Goal: Task Accomplishment & Management: Complete application form

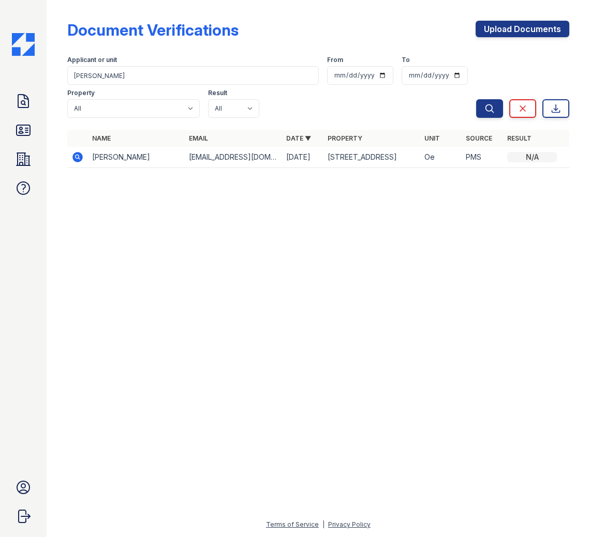
click at [195, 203] on div at bounding box center [318, 357] width 510 height 324
click at [27, 106] on icon at bounding box center [23, 101] width 17 height 17
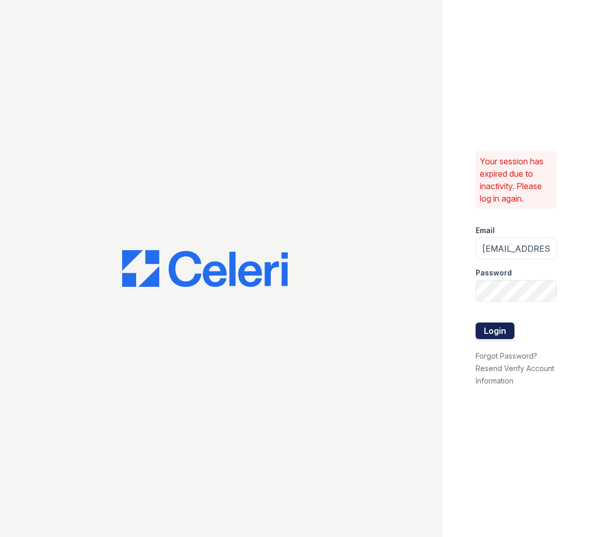
click at [495, 332] on button "Login" at bounding box center [494, 331] width 39 height 17
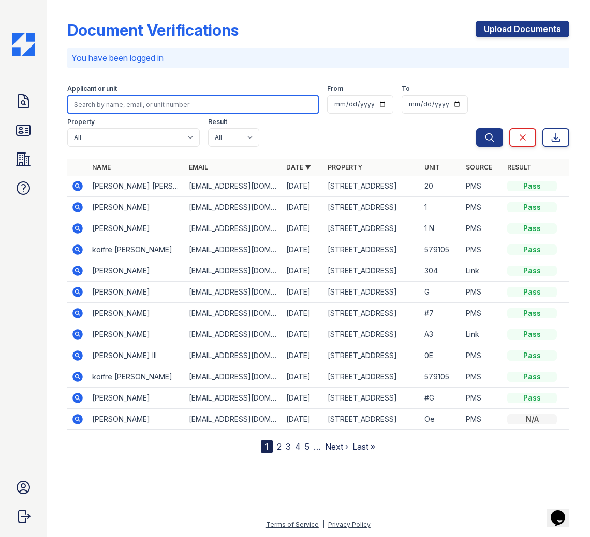
click at [129, 107] on input "search" at bounding box center [193, 104] width 252 height 19
type input "William"
click at [476, 128] on button "Search" at bounding box center [489, 137] width 27 height 19
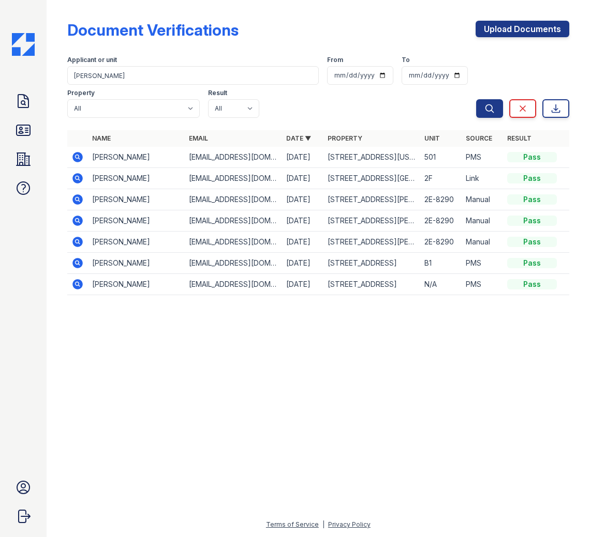
click at [78, 159] on icon at bounding box center [77, 157] width 10 height 10
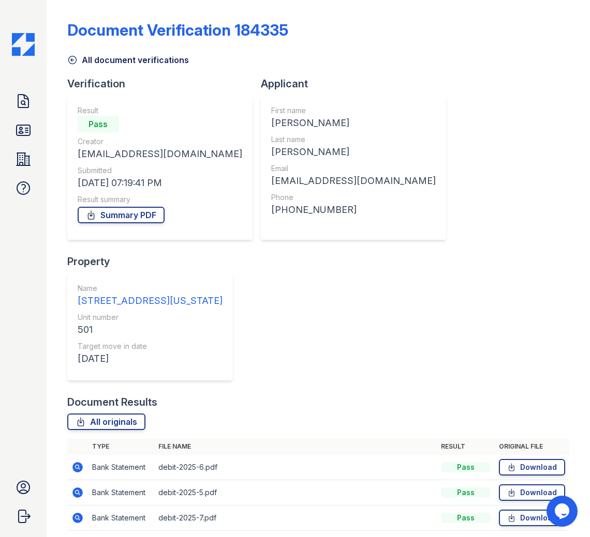
click at [79, 462] on icon at bounding box center [77, 467] width 10 height 10
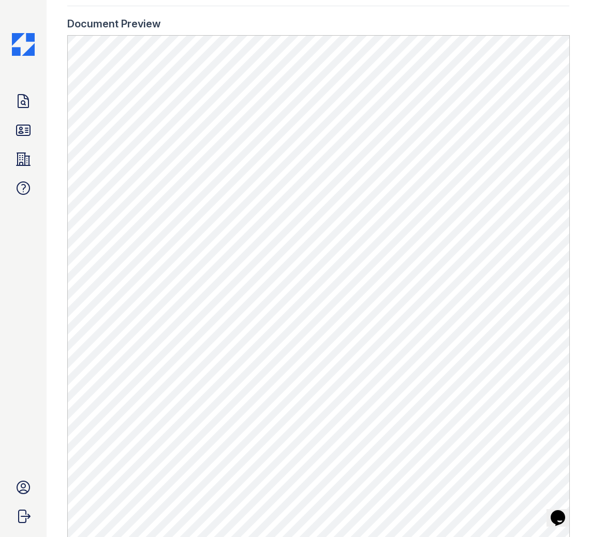
scroll to position [609, 0]
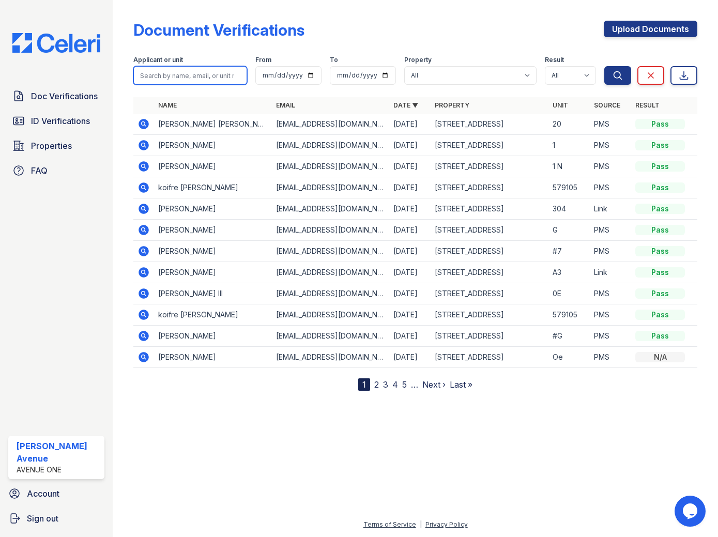
click at [205, 74] on input "search" at bounding box center [190, 75] width 114 height 19
type input "Tommie"
click at [605, 66] on button "Search" at bounding box center [618, 75] width 27 height 19
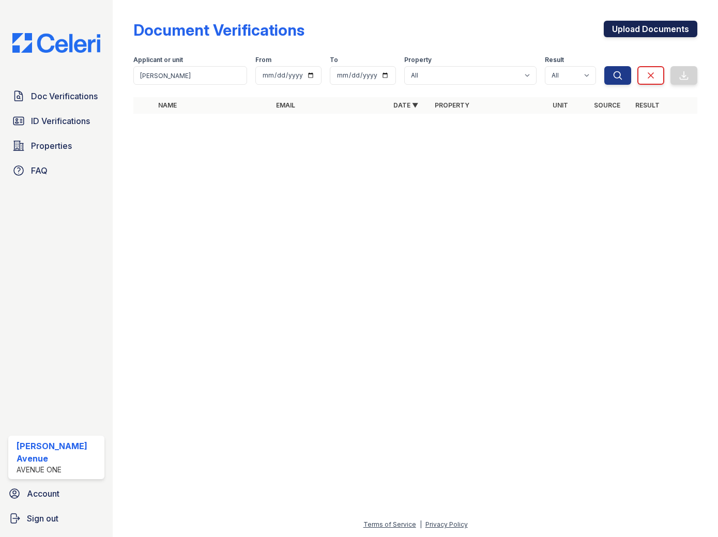
click at [641, 29] on link "Upload Documents" at bounding box center [651, 29] width 94 height 17
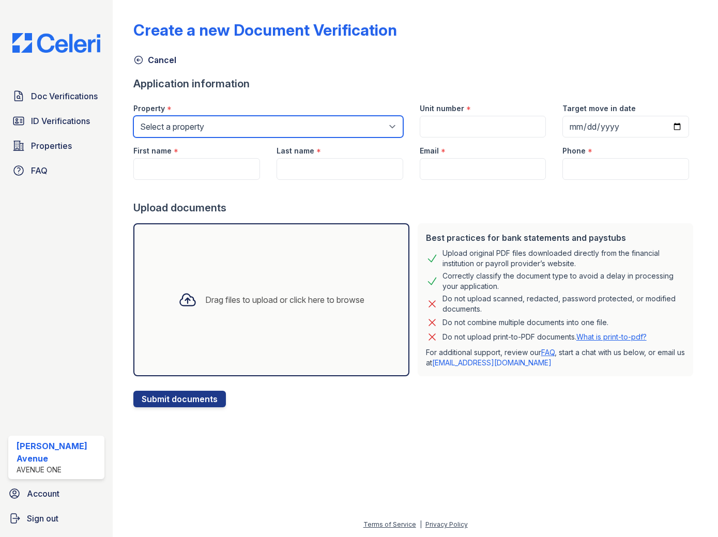
click at [272, 129] on select "Select a property 1002 North 24th Avenue 1005 Bellwood Avenue 1013 Bellwood Ave…" at bounding box center [267, 127] width 269 height 22
select select "4807"
click at [133, 116] on select "Select a property 1002 North 24th Avenue 1005 Bellwood Avenue 1013 Bellwood Ave…" at bounding box center [267, 127] width 269 height 22
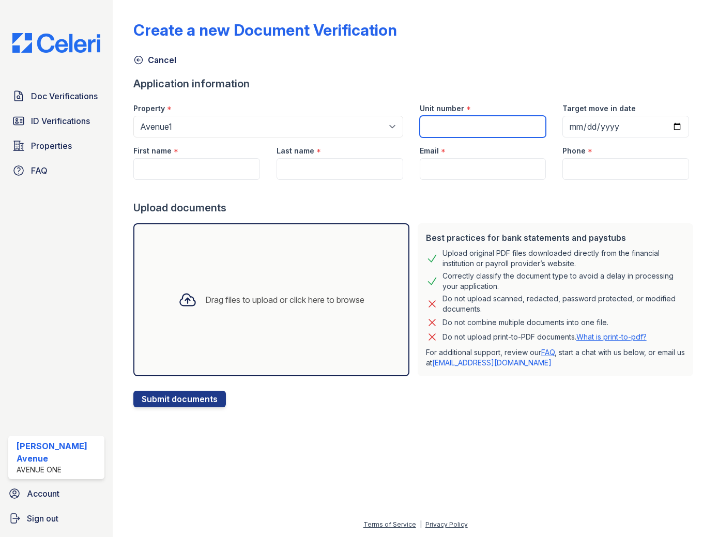
click at [499, 129] on input "Unit number" at bounding box center [483, 127] width 127 height 22
type input "1"
click at [588, 133] on input "Target move in date" at bounding box center [626, 127] width 127 height 22
click at [681, 129] on input "Target move in date" at bounding box center [626, 127] width 127 height 22
type input "2025-09-15"
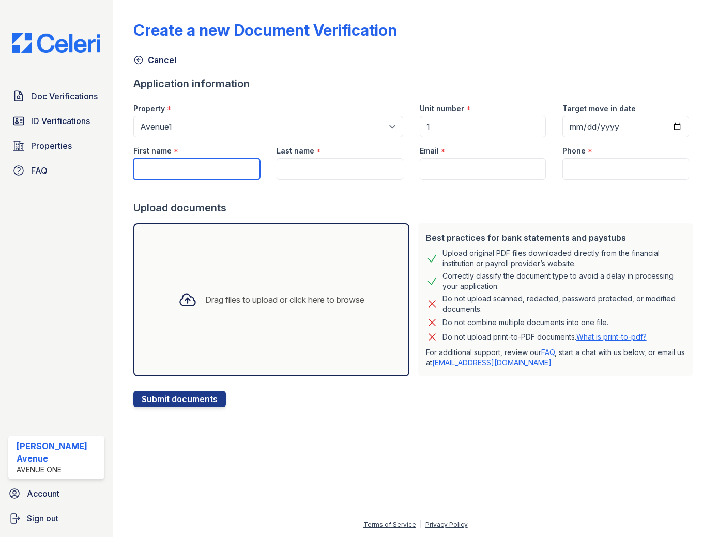
click at [167, 169] on input "First name" at bounding box center [196, 169] width 127 height 22
type input "Thomas"
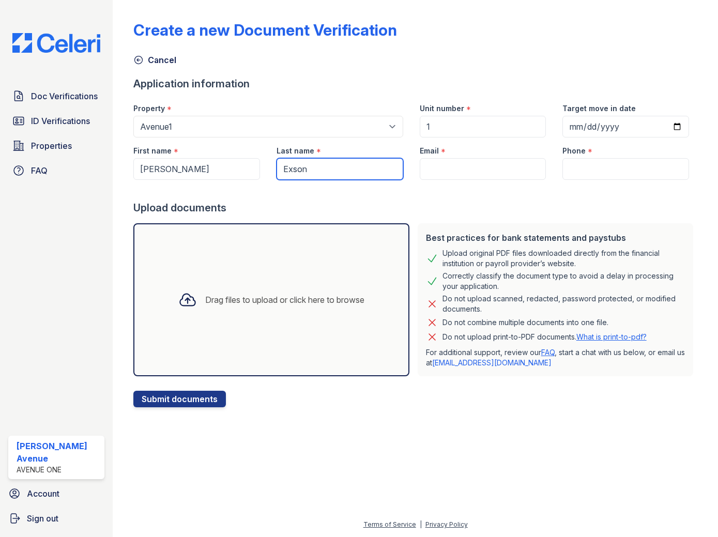
type input "Exson"
click at [450, 188] on div at bounding box center [415, 190] width 564 height 21
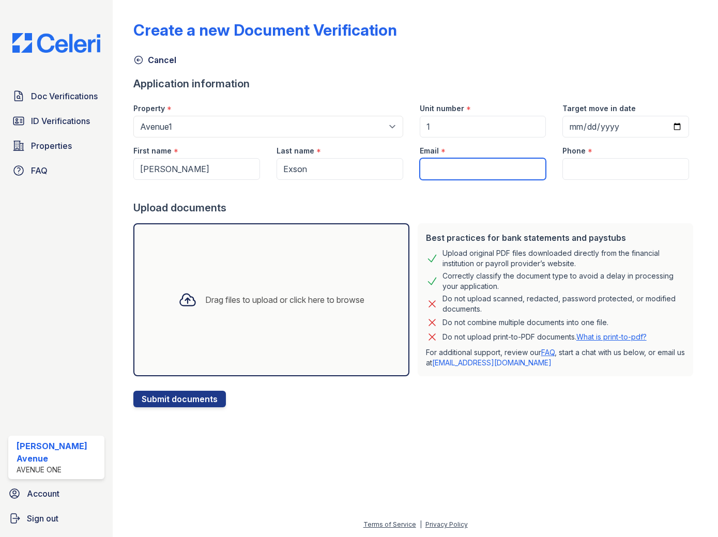
click at [456, 176] on input "Email" at bounding box center [483, 169] width 127 height 22
type input "apps@av1m.com"
type input "7736224663"
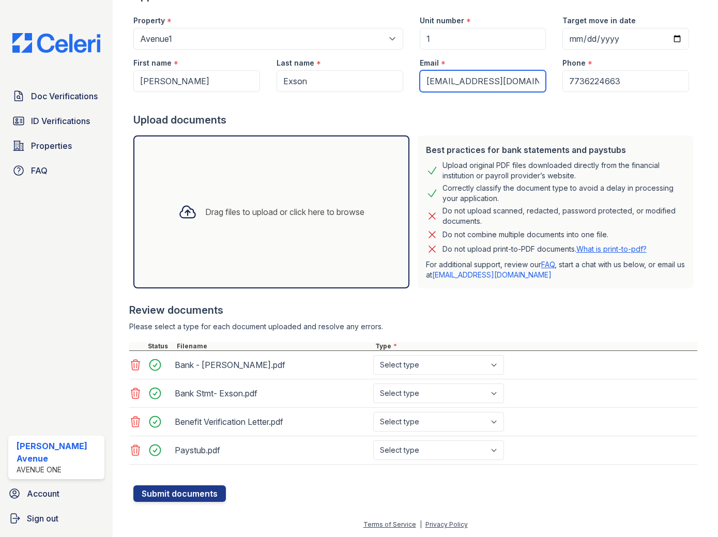
scroll to position [88, 0]
click at [497, 366] on select "Select type Paystub Bank Statement Offer Letter Tax Documents Benefit Award Let…" at bounding box center [438, 365] width 131 height 20
click at [373, 355] on select "Select type Paystub Bank Statement Offer Letter Tax Documents Benefit Award Let…" at bounding box center [438, 365] width 131 height 20
click at [492, 366] on select "Select type Paystub Bank Statement Offer Letter Tax Documents Benefit Award Let…" at bounding box center [438, 365] width 131 height 20
select select "bank_statement"
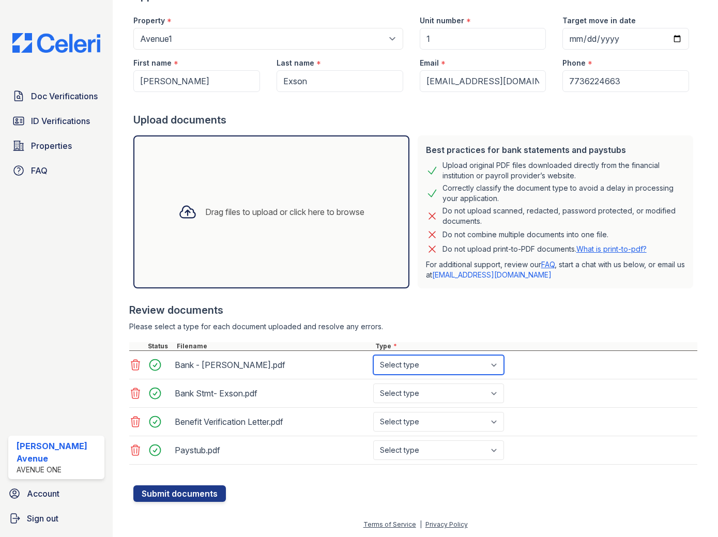
click at [373, 355] on select "Select type Paystub Bank Statement Offer Letter Tax Documents Benefit Award Let…" at bounding box center [438, 365] width 131 height 20
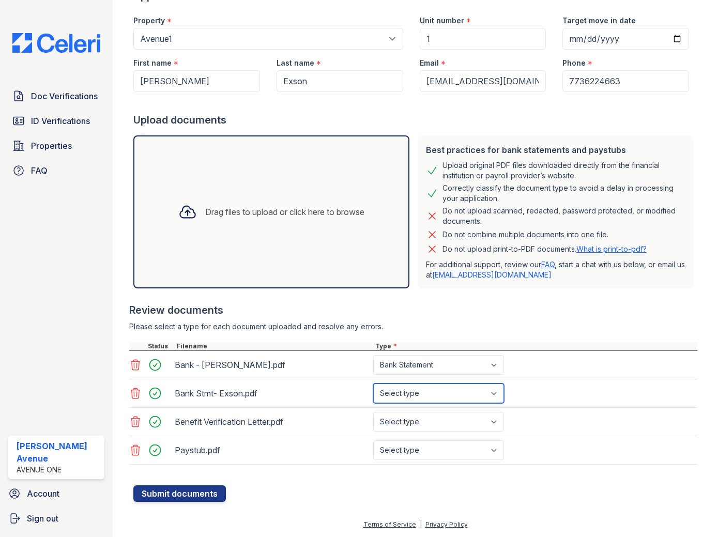
click at [494, 392] on select "Select type Paystub Bank Statement Offer Letter Tax Documents Benefit Award Let…" at bounding box center [438, 394] width 131 height 20
select select "bank_statement"
click at [373, 384] on select "Select type Paystub Bank Statement Offer Letter Tax Documents Benefit Award Let…" at bounding box center [438, 394] width 131 height 20
click at [497, 421] on select "Select type Paystub Bank Statement Offer Letter Tax Documents Benefit Award Let…" at bounding box center [438, 422] width 131 height 20
select select "paystub"
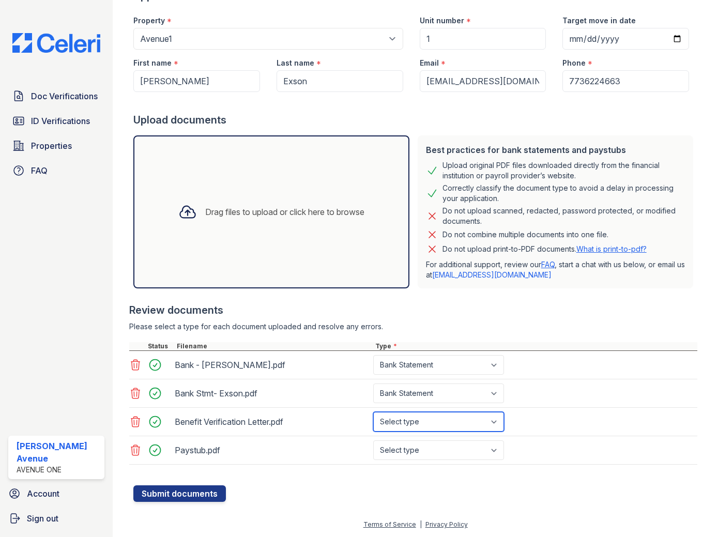
click at [373, 412] on select "Select type Paystub Bank Statement Offer Letter Tax Documents Benefit Award Let…" at bounding box center [438, 422] width 131 height 20
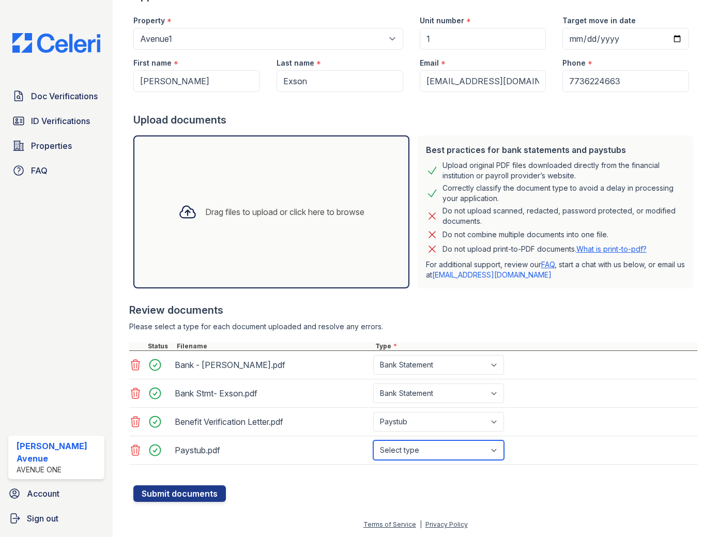
click at [496, 451] on select "Select type Paystub Bank Statement Offer Letter Tax Documents Benefit Award Let…" at bounding box center [438, 451] width 131 height 20
select select "paystub"
click at [373, 441] on select "Select type Paystub Bank Statement Offer Letter Tax Documents Benefit Award Let…" at bounding box center [438, 451] width 131 height 20
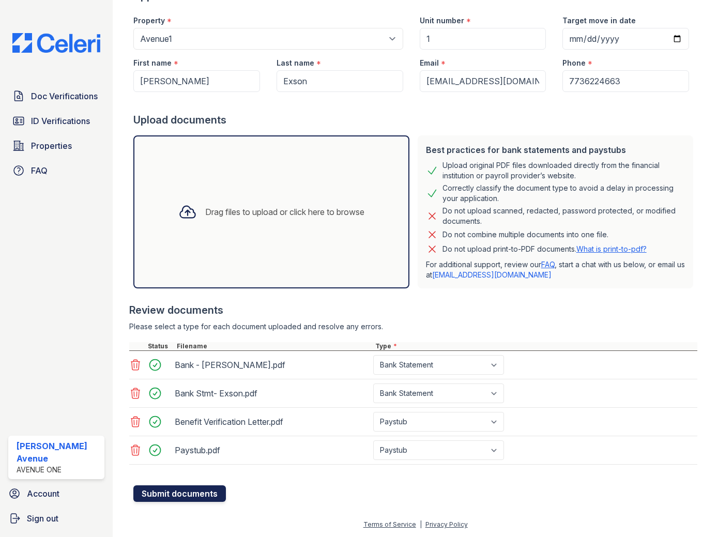
click at [198, 497] on button "Submit documents" at bounding box center [179, 494] width 93 height 17
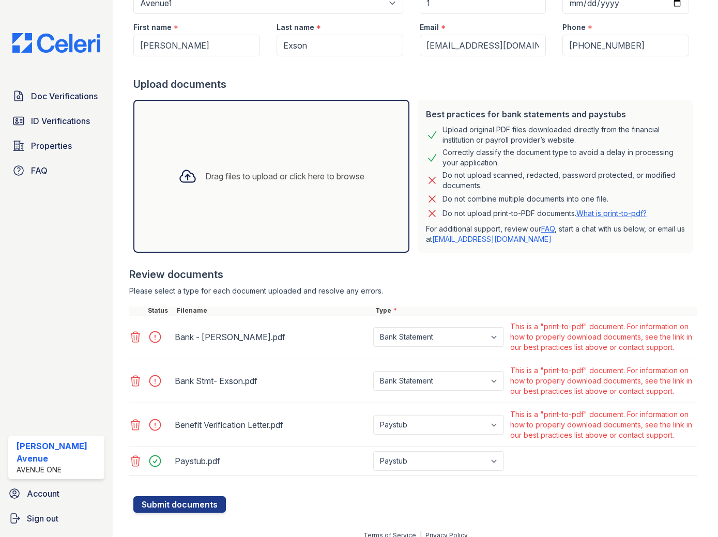
scroll to position [163, 0]
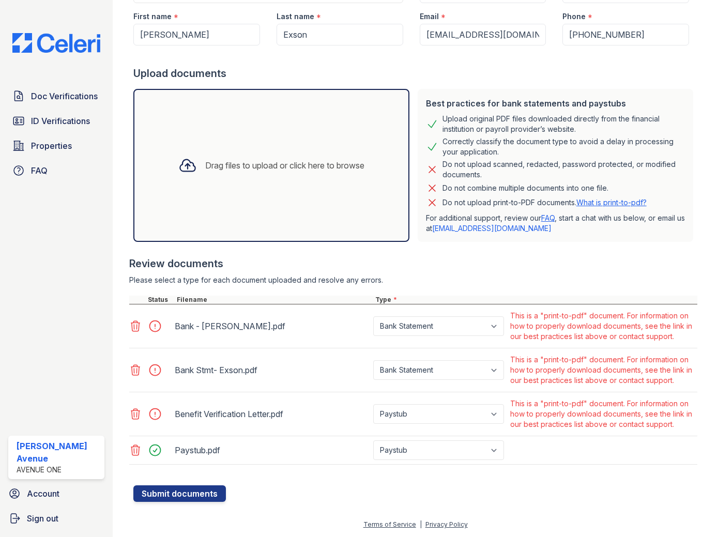
click at [137, 450] on icon at bounding box center [135, 450] width 9 height 10
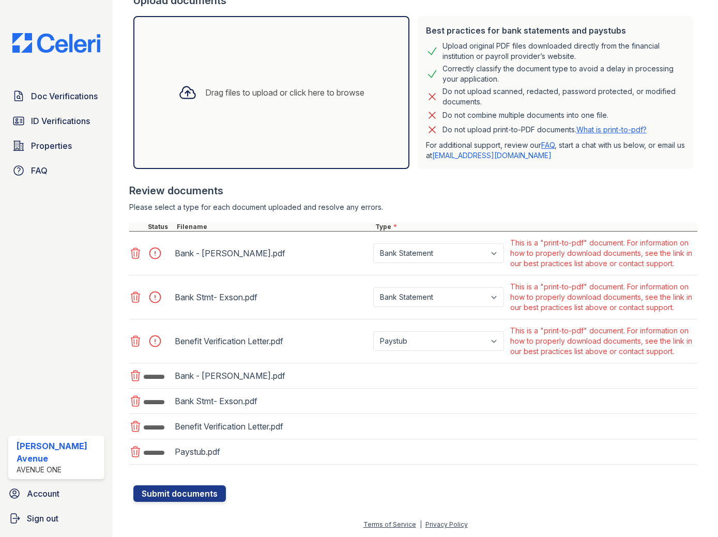
scroll to position [239, 0]
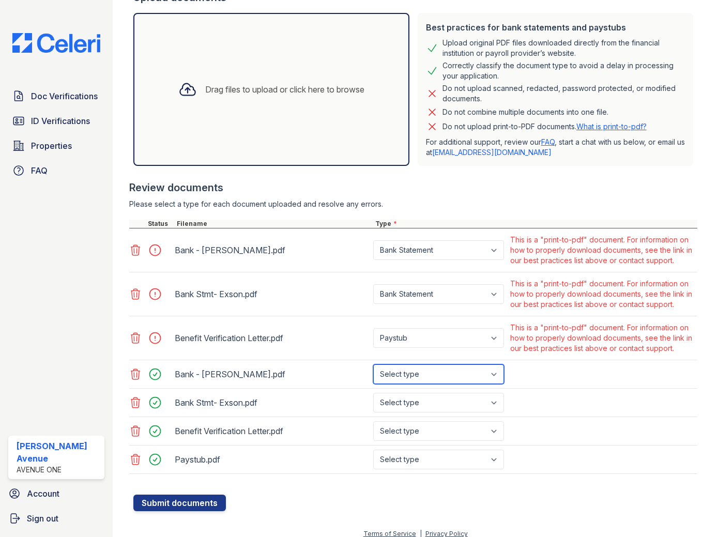
click at [498, 375] on select "Select type Paystub Bank Statement Offer Letter Tax Documents Benefit Award Let…" at bounding box center [438, 375] width 131 height 20
click at [134, 374] on icon at bounding box center [135, 374] width 12 height 12
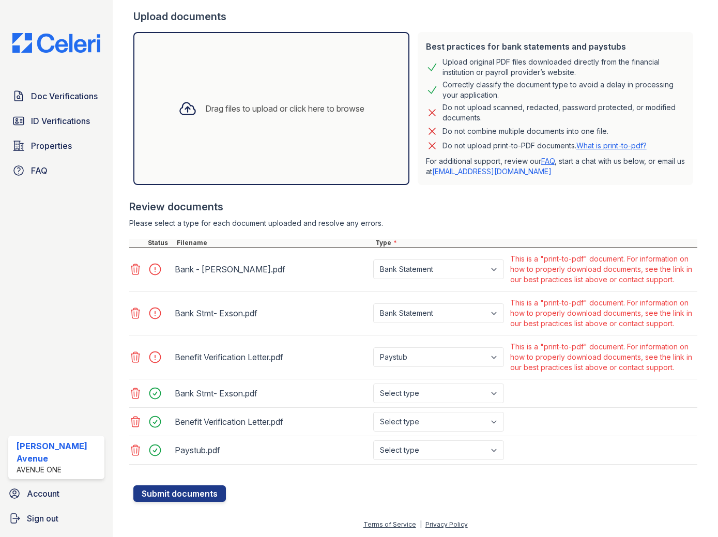
scroll to position [220, 0]
click at [134, 386] on div at bounding box center [136, 393] width 14 height 14
click at [136, 394] on icon at bounding box center [135, 393] width 12 height 12
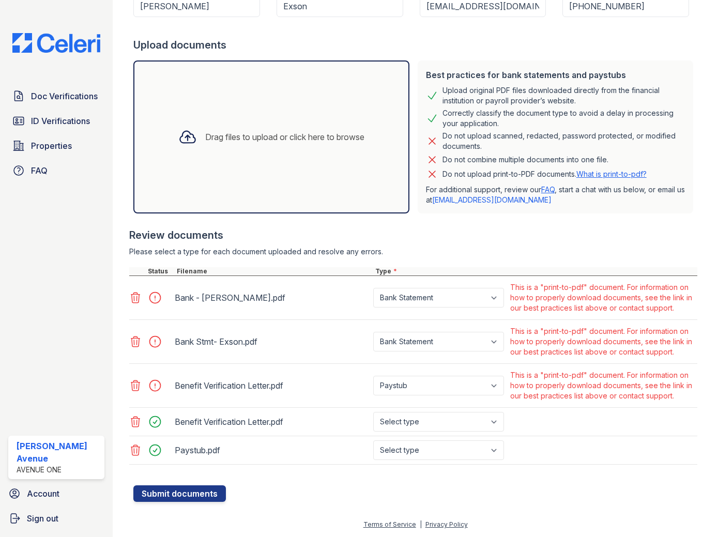
scroll to position [192, 0]
click at [136, 422] on icon at bounding box center [135, 422] width 12 height 12
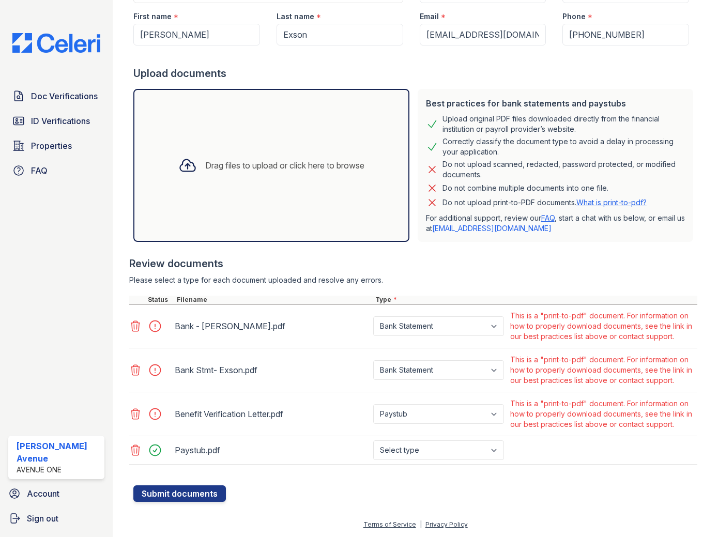
scroll to position [163, 0]
click at [498, 452] on select "Select type Paystub Bank Statement Offer Letter Tax Documents Benefit Award Let…" at bounding box center [438, 451] width 131 height 20
select select "paystub"
click at [373, 441] on select "Select type Paystub Bank Statement Offer Letter Tax Documents Benefit Award Let…" at bounding box center [438, 451] width 131 height 20
click at [190, 492] on button "Submit documents" at bounding box center [179, 494] width 93 height 17
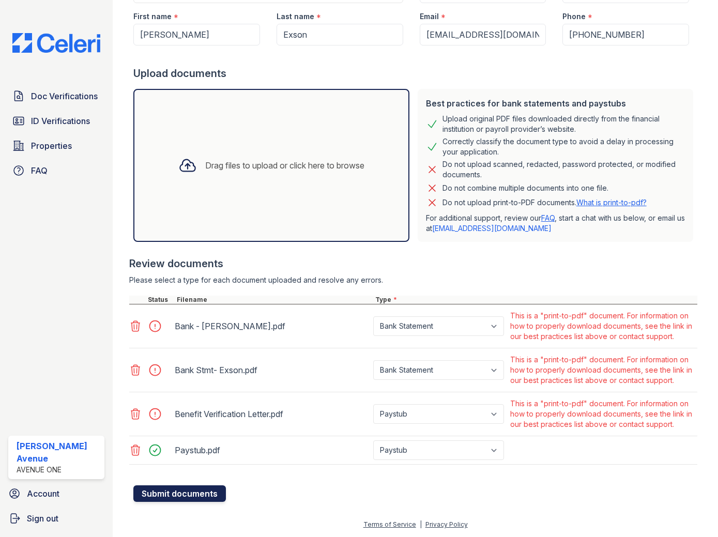
click at [212, 494] on button "Submit documents" at bounding box center [179, 494] width 93 height 17
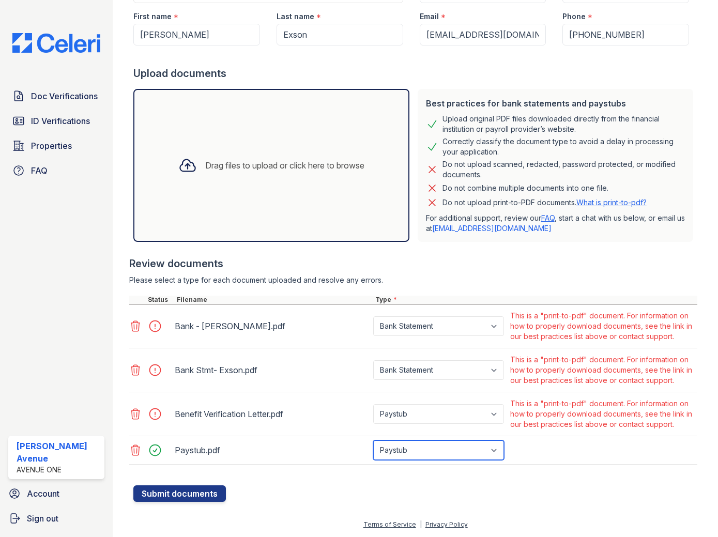
click at [497, 451] on select "Paystub Bank Statement Offer Letter Tax Documents Benefit Award Letter Investme…" at bounding box center [438, 451] width 131 height 20
click at [373, 441] on select "Paystub Bank Statement Offer Letter Tax Documents Benefit Award Letter Investme…" at bounding box center [438, 451] width 131 height 20
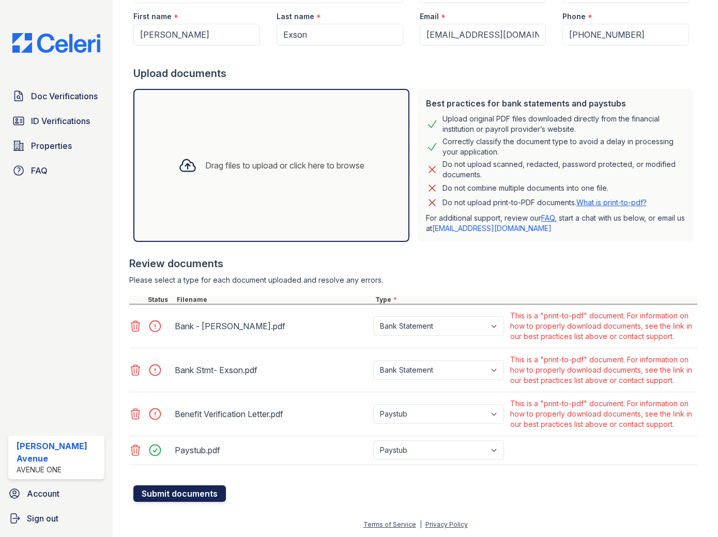
click at [189, 493] on button "Submit documents" at bounding box center [179, 494] width 93 height 17
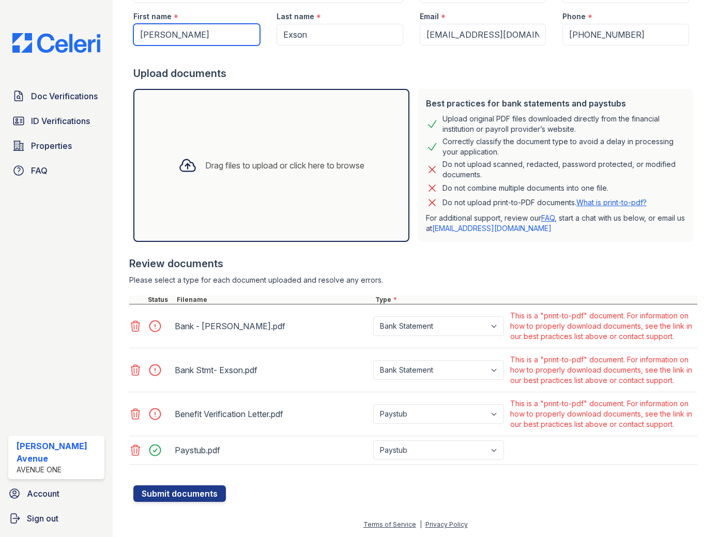
drag, startPoint x: 186, startPoint y: 32, endPoint x: 130, endPoint y: 32, distance: 56.4
click at [130, 32] on div "First name * Thomas" at bounding box center [196, 24] width 143 height 42
type input "Eloise"
click at [133, 486] on button "Submit documents" at bounding box center [179, 494] width 93 height 17
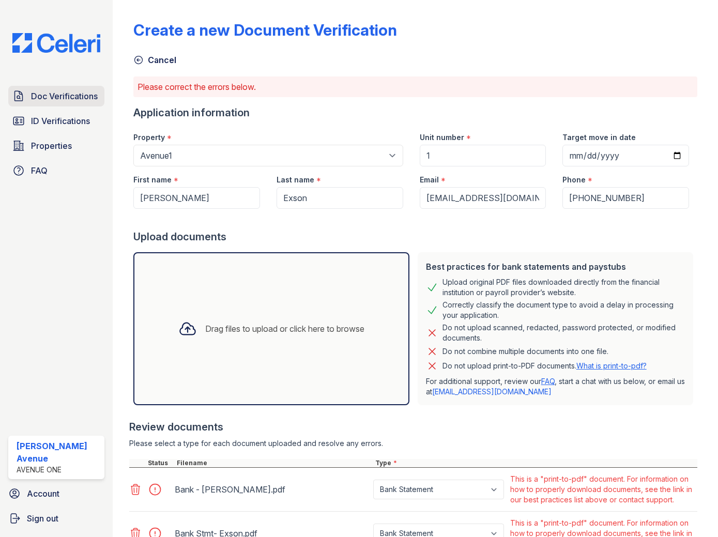
click at [32, 99] on span "Doc Verifications" at bounding box center [64, 96] width 67 height 12
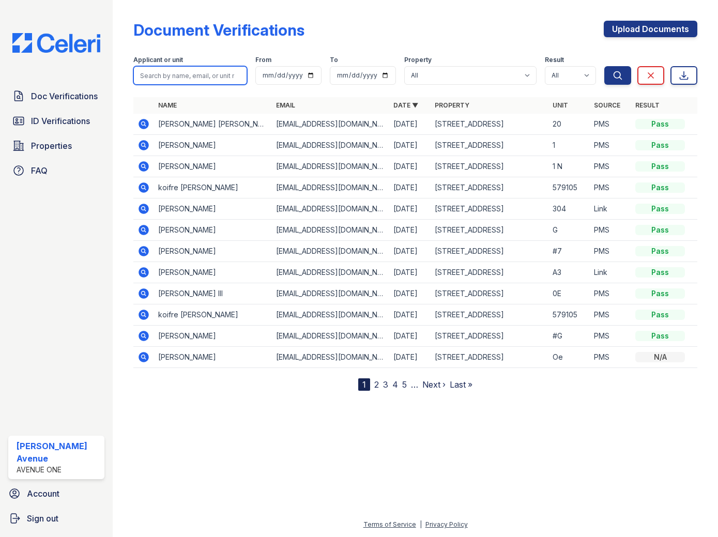
click at [199, 72] on input "search" at bounding box center [190, 75] width 114 height 19
type input "Elois"
click at [605, 66] on button "Search" at bounding box center [618, 75] width 27 height 19
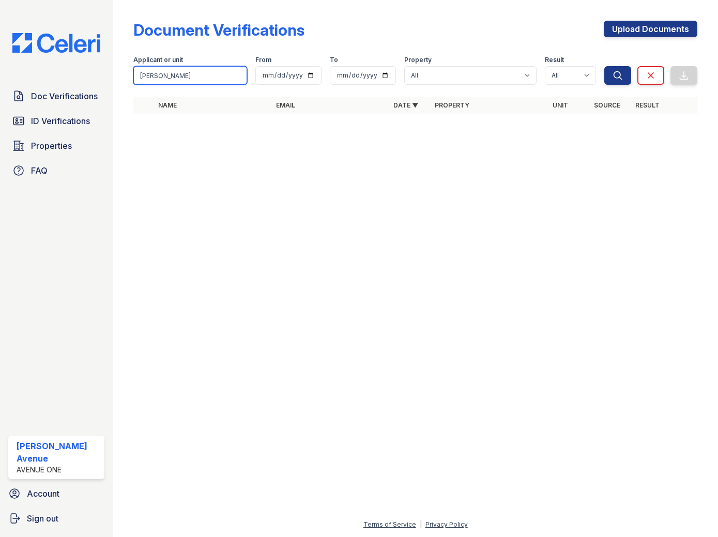
drag, startPoint x: 173, startPoint y: 76, endPoint x: 134, endPoint y: 77, distance: 38.3
click at [134, 77] on input "Elois" at bounding box center [190, 75] width 114 height 19
type input "Danilo"
click at [605, 66] on button "Search" at bounding box center [618, 75] width 27 height 19
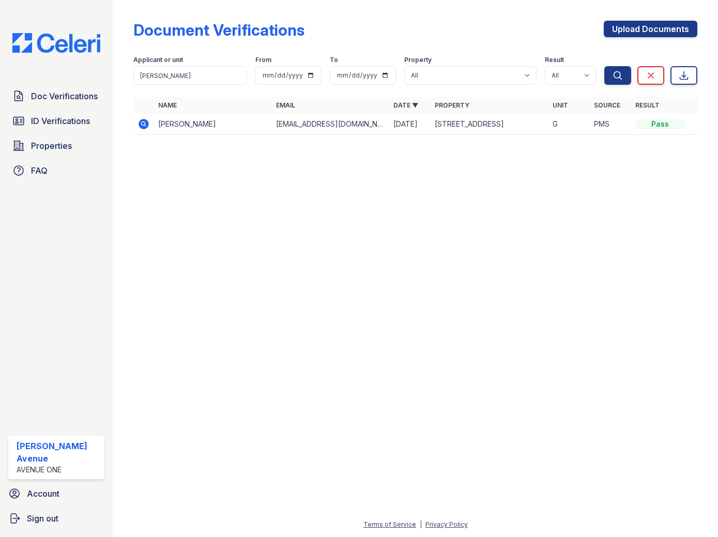
click at [144, 126] on icon at bounding box center [144, 124] width 10 height 10
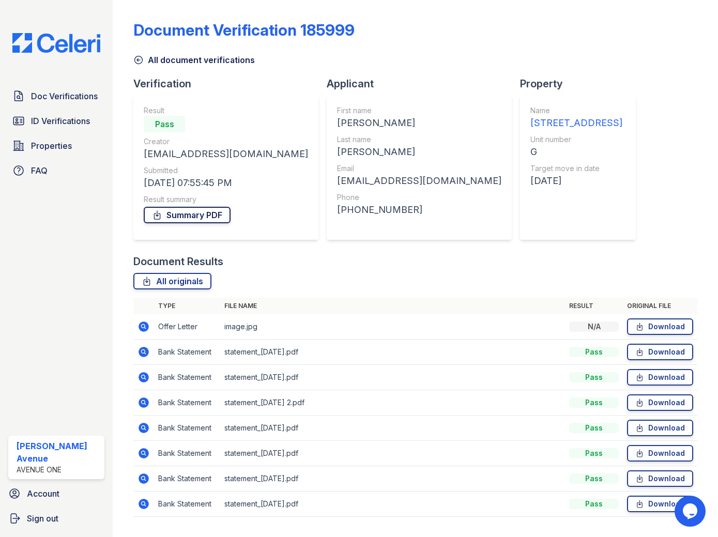
click at [198, 216] on link "Summary PDF" at bounding box center [187, 215] width 87 height 17
click at [159, 281] on link "All originals" at bounding box center [172, 281] width 78 height 17
click at [41, 121] on span "ID Verifications" at bounding box center [60, 121] width 59 height 12
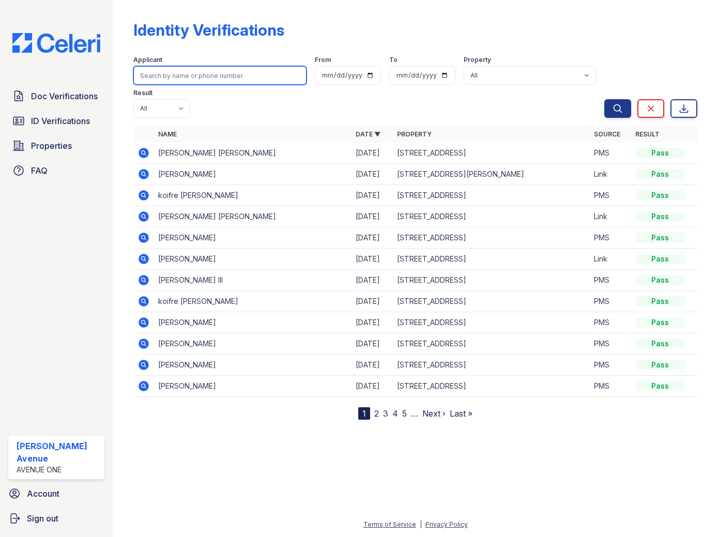
click at [184, 75] on input "search" at bounding box center [219, 75] width 173 height 19
type input "Danilo"
click at [605, 99] on button "Search" at bounding box center [618, 108] width 27 height 19
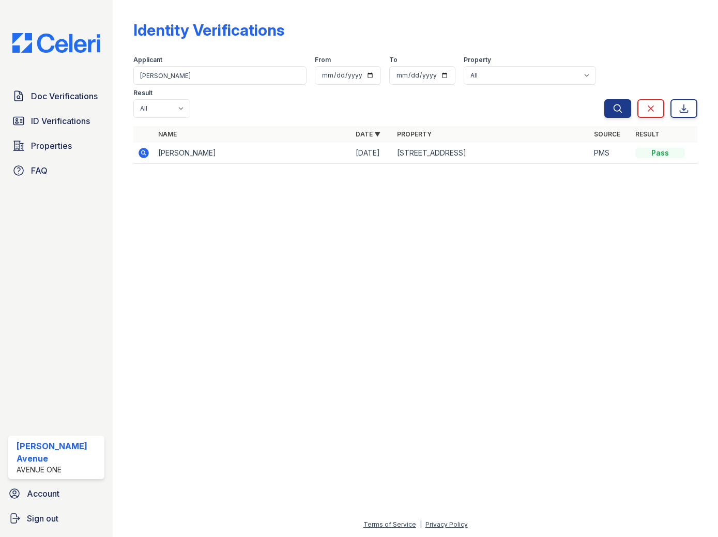
click at [142, 147] on icon at bounding box center [144, 153] width 12 height 12
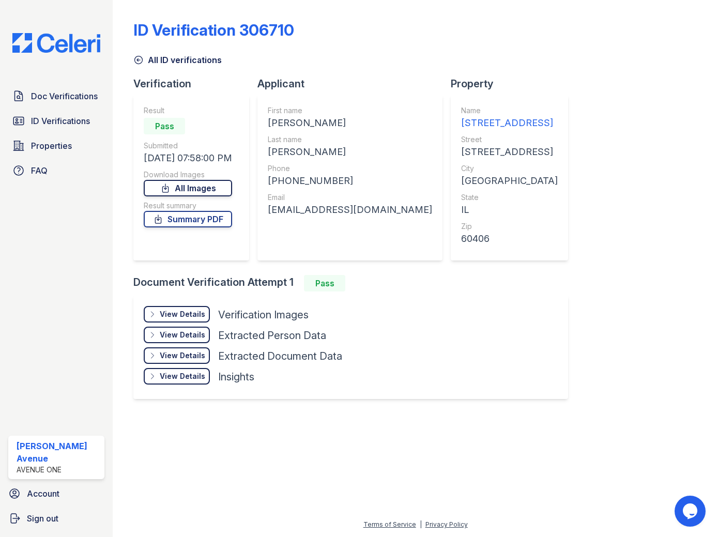
click at [178, 188] on link "All Images" at bounding box center [188, 188] width 88 height 17
click at [190, 219] on link "Summary PDF" at bounding box center [188, 219] width 88 height 17
click at [67, 144] on span "Properties" at bounding box center [51, 146] width 41 height 12
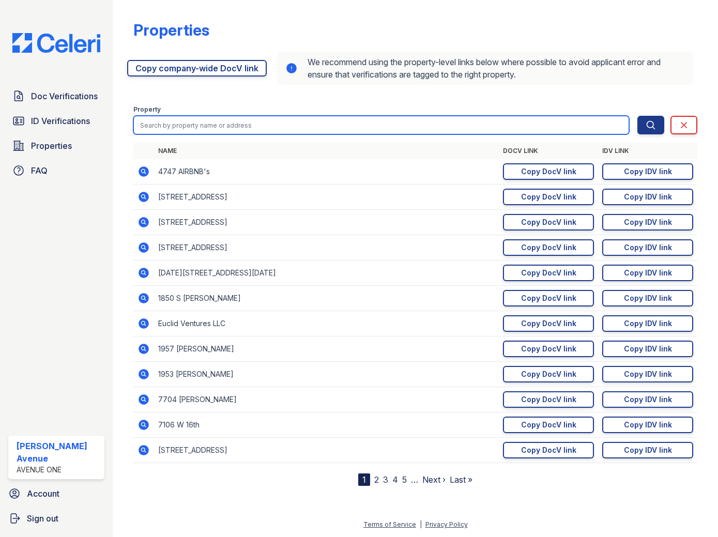
click at [205, 127] on input "search" at bounding box center [381, 125] width 496 height 19
type input "13024"
click at [638, 116] on button "Search" at bounding box center [651, 125] width 27 height 19
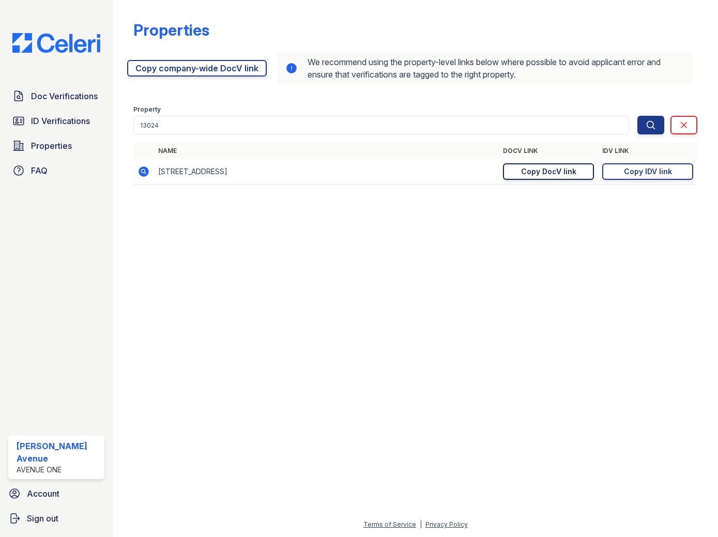
click at [570, 173] on div "Copy DocV link" at bounding box center [548, 172] width 55 height 10
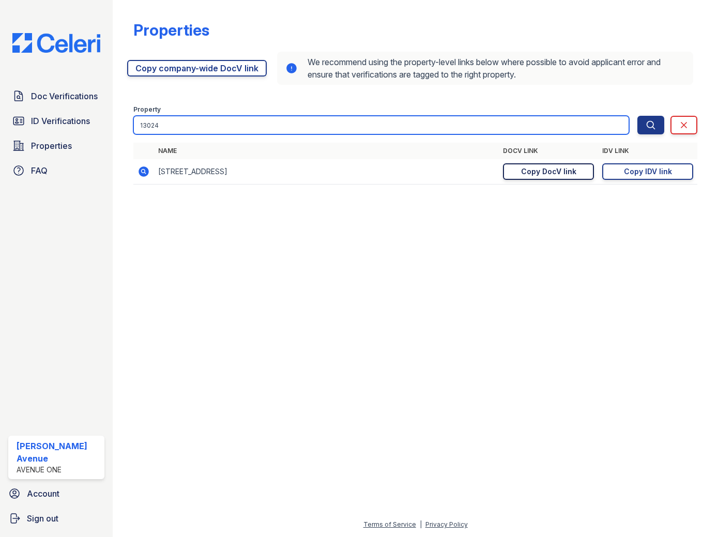
drag, startPoint x: 189, startPoint y: 128, endPoint x: 129, endPoint y: 117, distance: 61.5
click at [139, 121] on input "13024" at bounding box center [381, 125] width 496 height 19
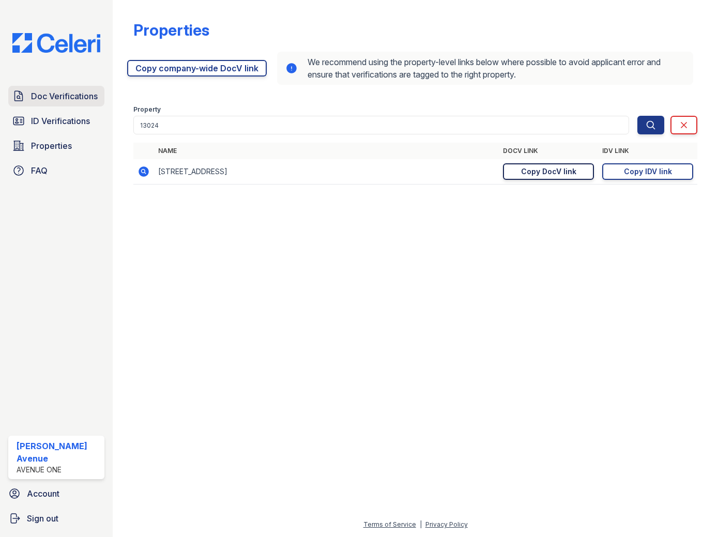
drag, startPoint x: 55, startPoint y: 99, endPoint x: 63, endPoint y: 99, distance: 7.8
click at [55, 99] on span "Doc Verifications" at bounding box center [64, 96] width 67 height 12
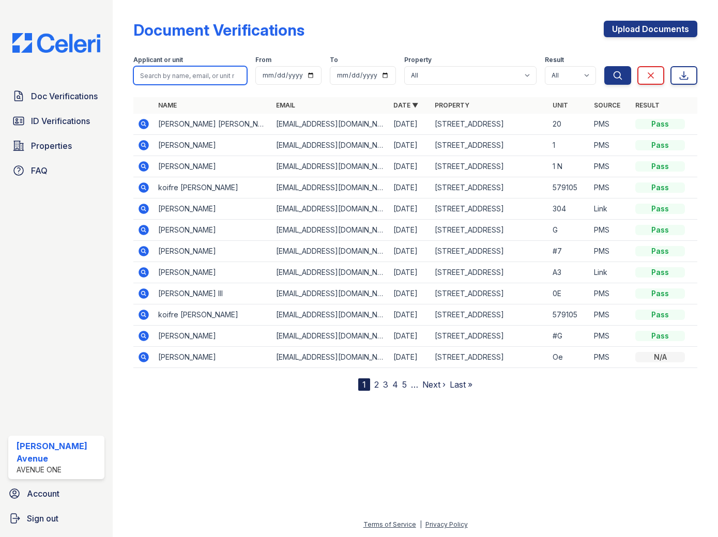
click at [188, 78] on input "search" at bounding box center [190, 75] width 114 height 19
type input "Celso"
click at [605, 66] on button "Search" at bounding box center [618, 75] width 27 height 19
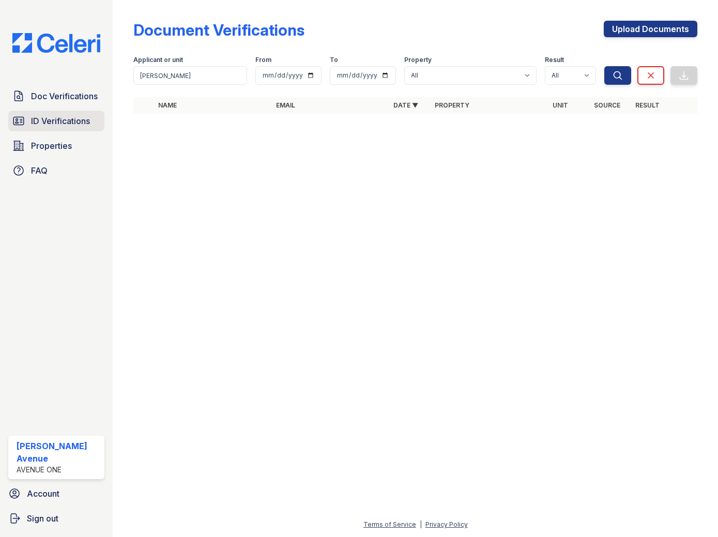
click at [79, 117] on span "ID Verifications" at bounding box center [60, 121] width 59 height 12
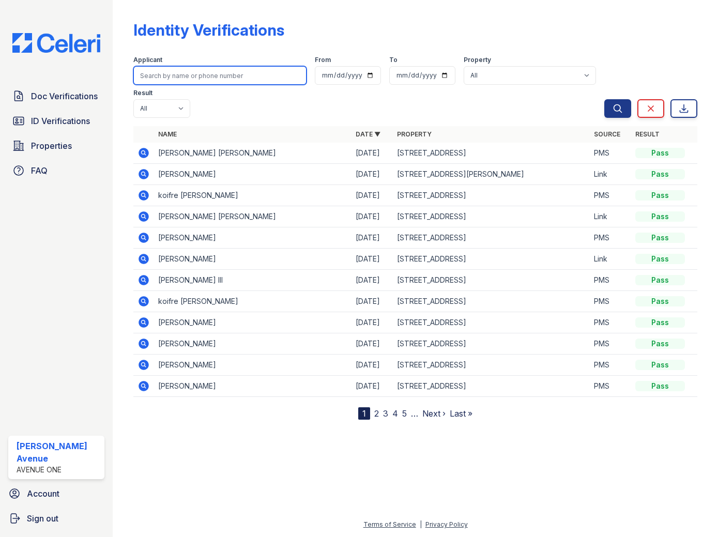
click at [185, 77] on input "search" at bounding box center [219, 75] width 173 height 19
type input "Celso"
click at [605, 99] on button "Search" at bounding box center [618, 108] width 27 height 19
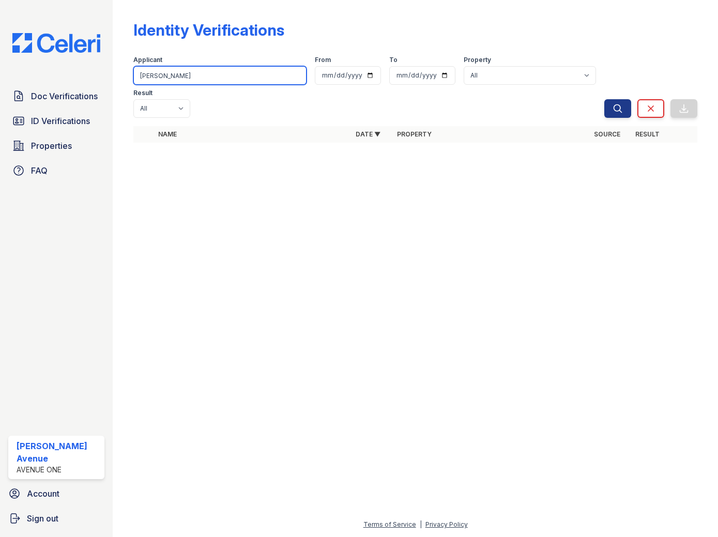
drag, startPoint x: 170, startPoint y: 75, endPoint x: 137, endPoint y: 74, distance: 33.1
click at [137, 74] on input "Celso" at bounding box center [219, 75] width 173 height 19
type input "ivy"
click at [605, 99] on button "Search" at bounding box center [618, 108] width 27 height 19
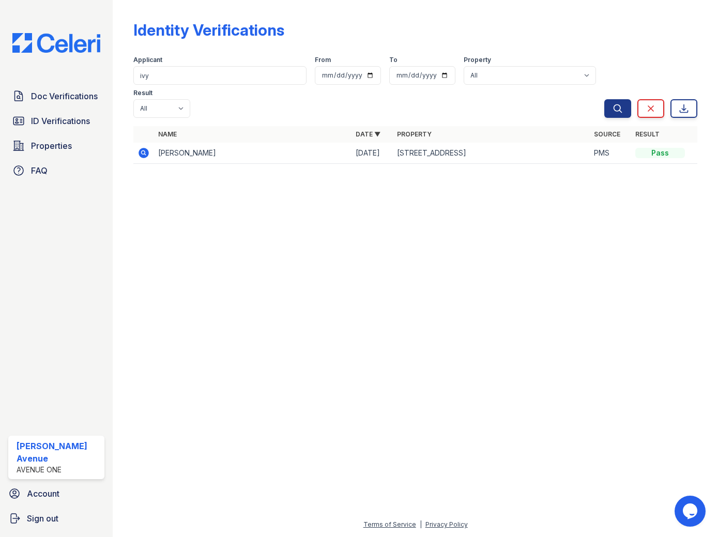
click at [143, 151] on icon at bounding box center [143, 152] width 3 height 3
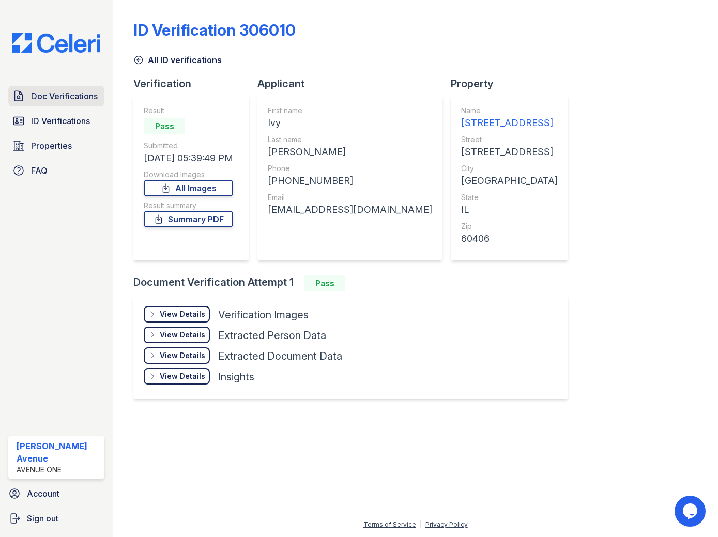
click at [63, 91] on span "Doc Verifications" at bounding box center [64, 96] width 67 height 12
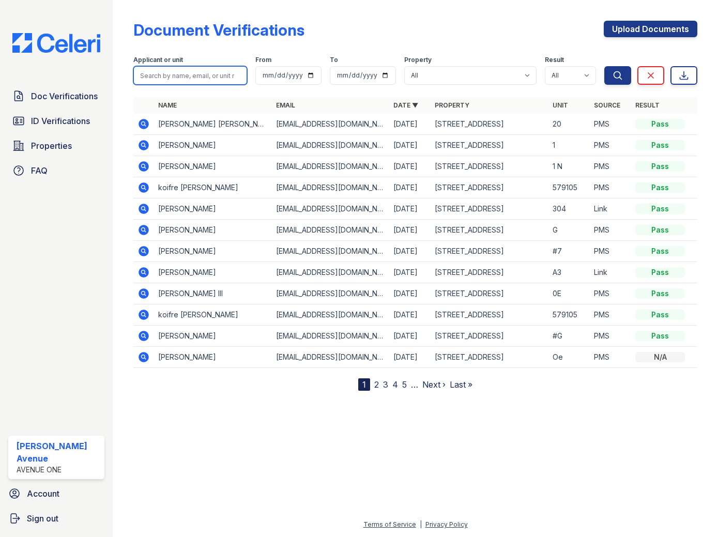
click at [158, 76] on input "search" at bounding box center [190, 75] width 114 height 19
type input "Vanessa"
click at [605, 66] on button "Search" at bounding box center [618, 75] width 27 height 19
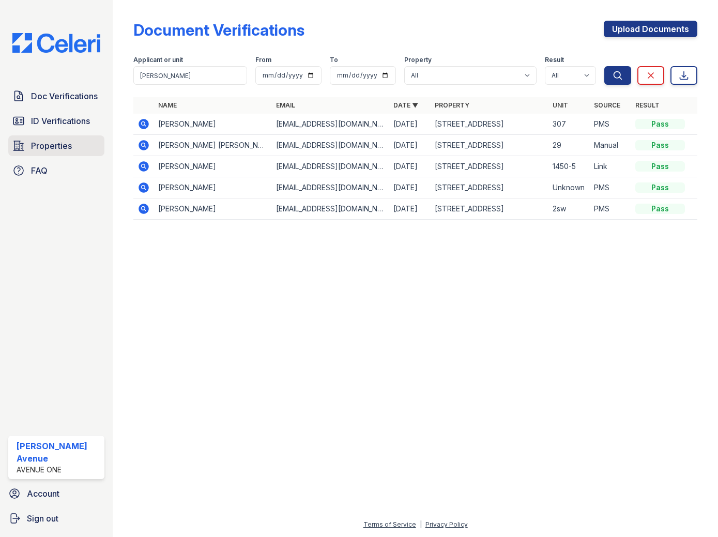
click at [61, 147] on span "Properties" at bounding box center [51, 146] width 41 height 12
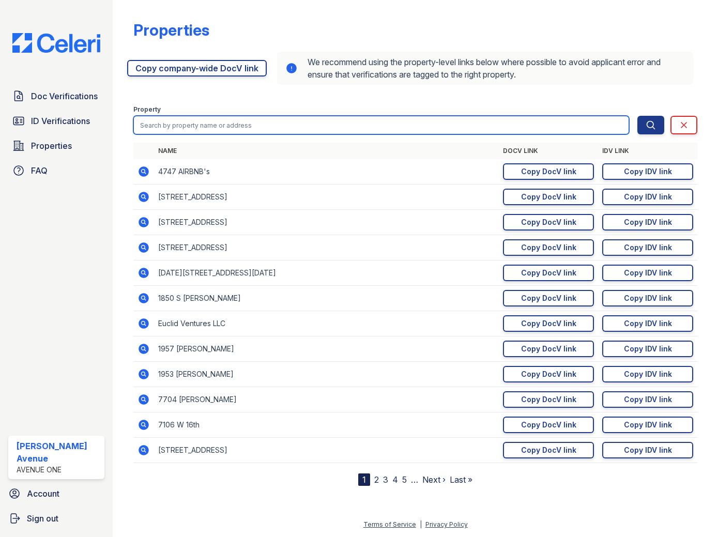
click at [203, 124] on input "search" at bounding box center [381, 125] width 496 height 19
type input "1694"
click at [638, 116] on button "Search" at bounding box center [651, 125] width 27 height 19
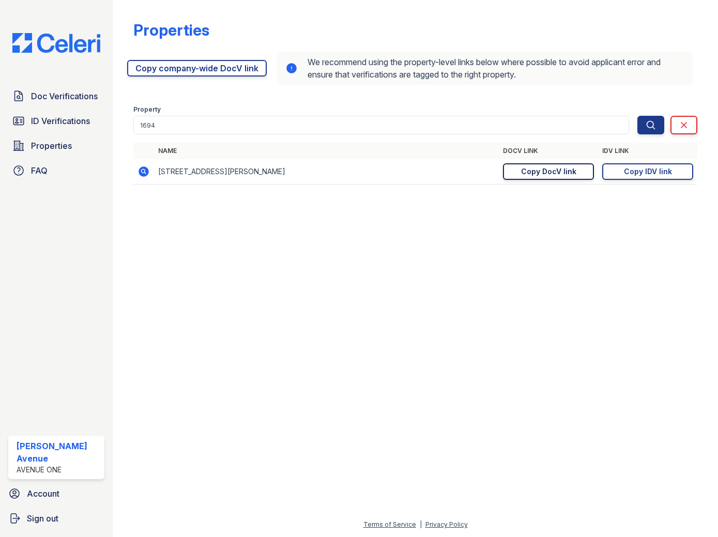
click at [532, 171] on div "Copy DocV link" at bounding box center [548, 172] width 55 height 10
click at [632, 172] on div "Copy IDV link" at bounding box center [648, 172] width 48 height 10
click at [65, 101] on span "Doc Verifications" at bounding box center [64, 96] width 67 height 12
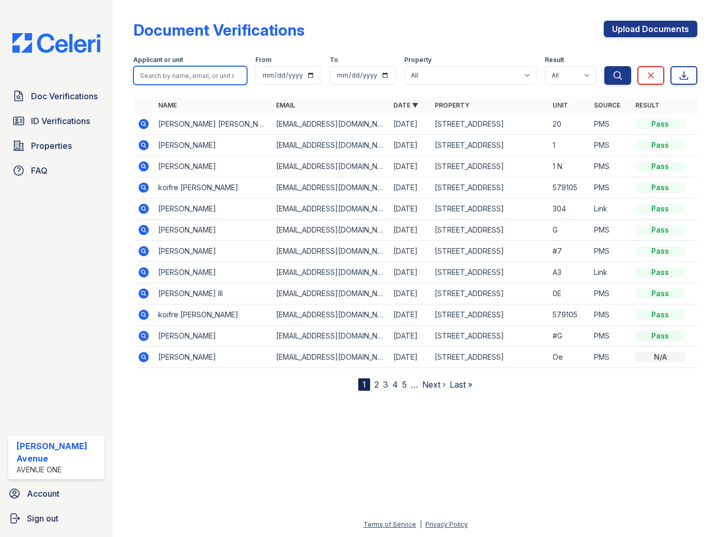
click at [215, 76] on input "search" at bounding box center [190, 75] width 114 height 19
type input "[PERSON_NAME]"
click at [605, 66] on button "Search" at bounding box center [618, 75] width 27 height 19
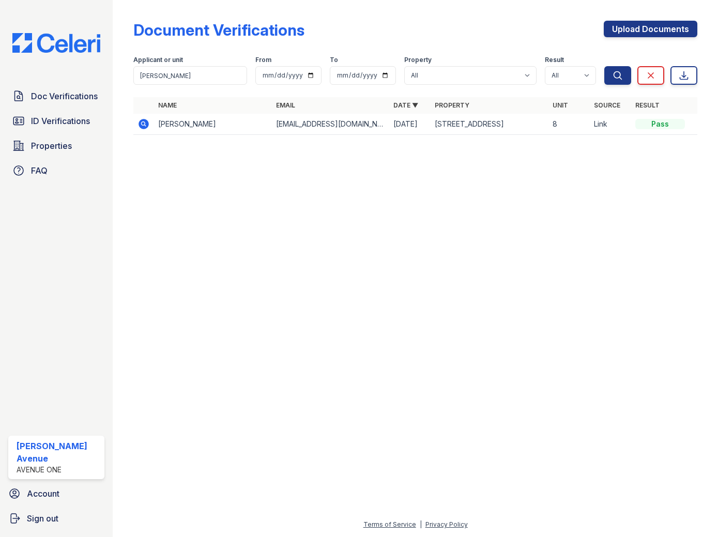
click at [144, 125] on icon at bounding box center [144, 124] width 12 height 12
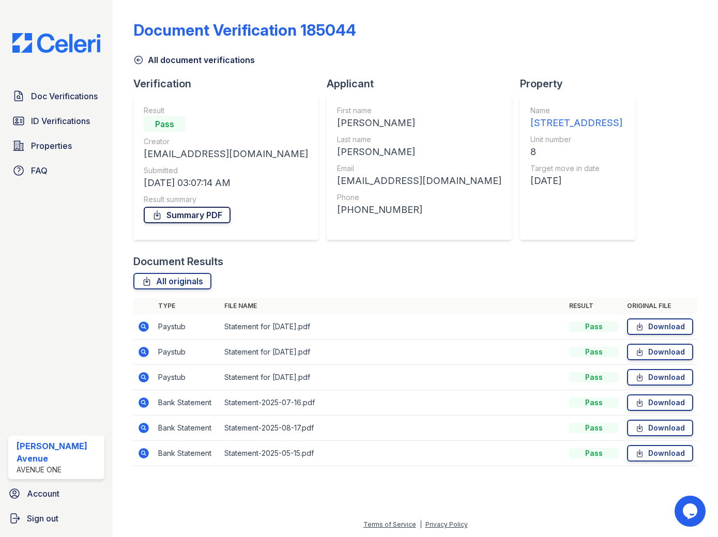
click at [190, 214] on link "Summary PDF" at bounding box center [187, 215] width 87 height 17
click at [189, 209] on link "Summary PDF" at bounding box center [187, 215] width 87 height 17
click at [47, 119] on span "ID Verifications" at bounding box center [60, 121] width 59 height 12
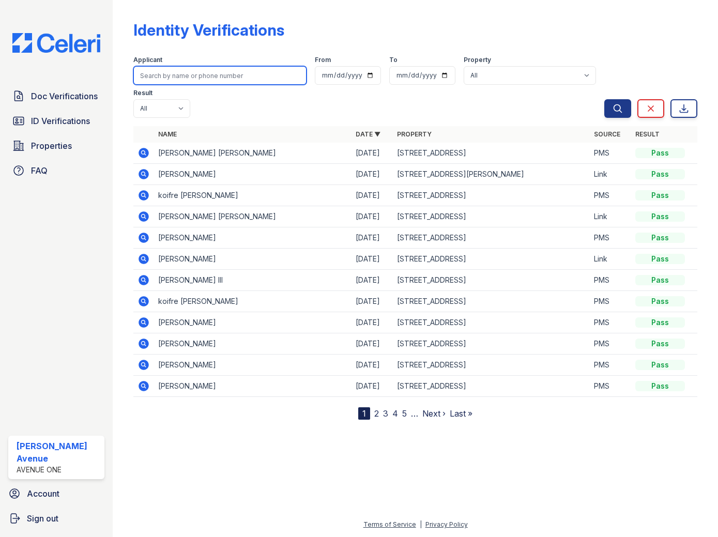
click at [177, 73] on input "search" at bounding box center [219, 75] width 173 height 19
type input "[PERSON_NAME]"
click at [605, 99] on button "Search" at bounding box center [618, 108] width 27 height 19
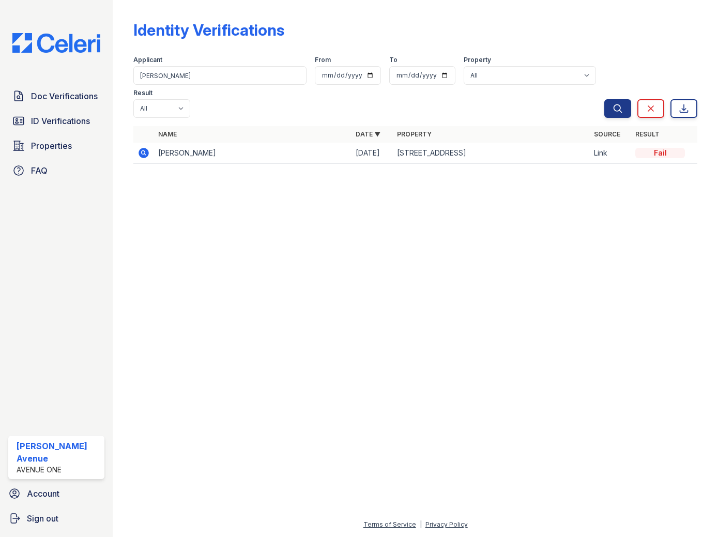
click at [148, 147] on icon at bounding box center [144, 153] width 12 height 12
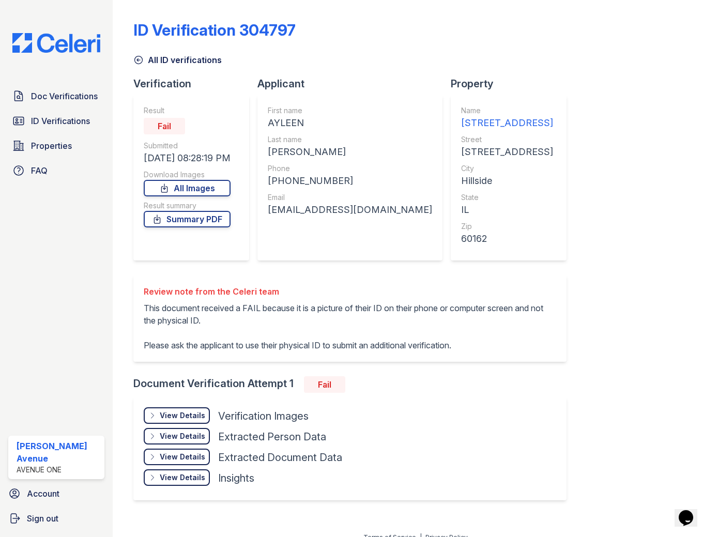
scroll to position [13, 0]
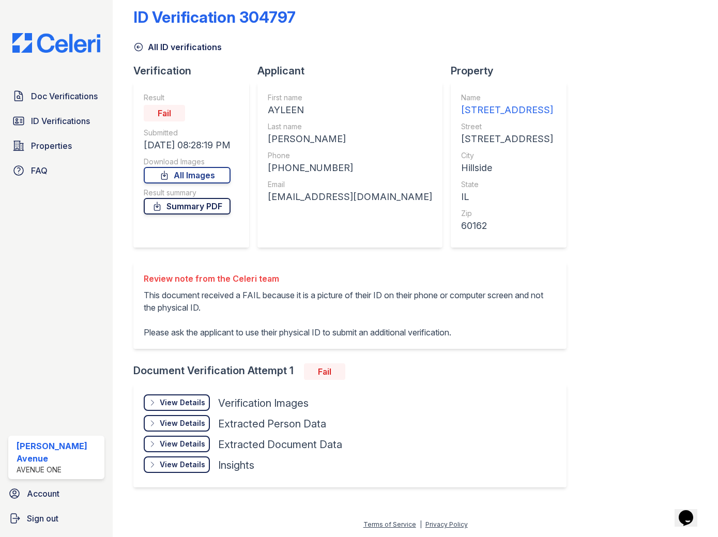
click at [190, 209] on link "Summary PDF" at bounding box center [187, 206] width 87 height 17
click at [188, 178] on link "All Images" at bounding box center [187, 175] width 87 height 17
click at [196, 209] on link "Summary PDF" at bounding box center [187, 206] width 87 height 17
click at [58, 99] on span "Doc Verifications" at bounding box center [64, 96] width 67 height 12
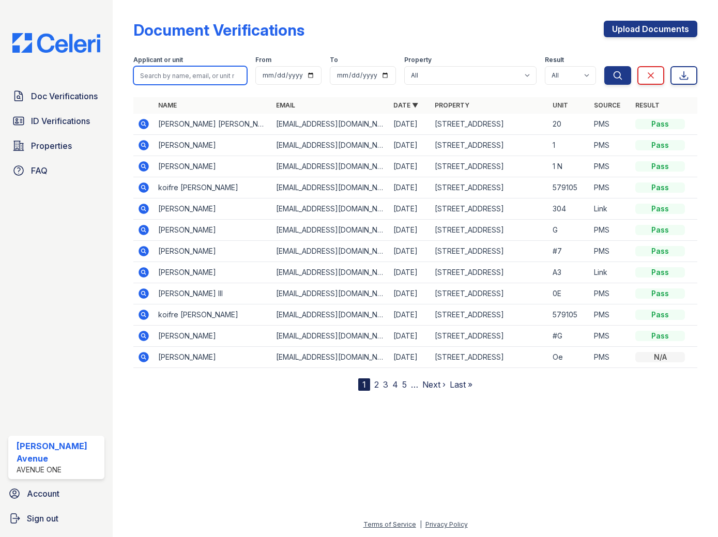
click at [184, 77] on input "search" at bounding box center [190, 75] width 114 height 19
type input "Ayleen"
click at [605, 66] on button "Search" at bounding box center [618, 75] width 27 height 19
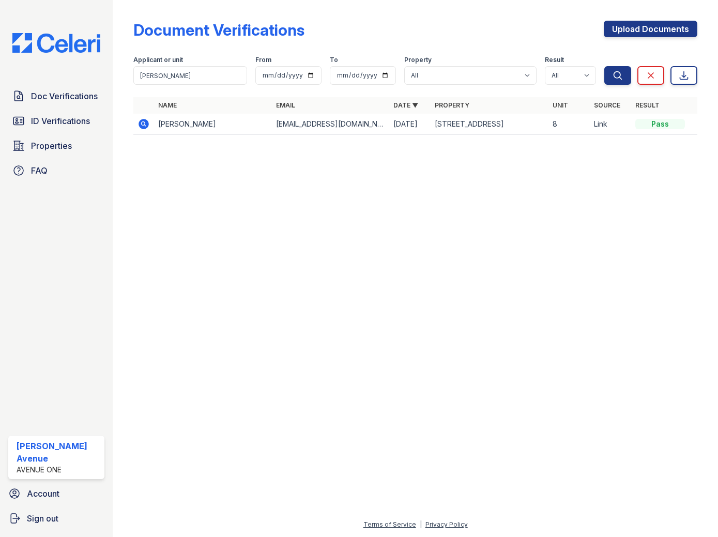
click at [145, 126] on icon at bounding box center [144, 124] width 12 height 12
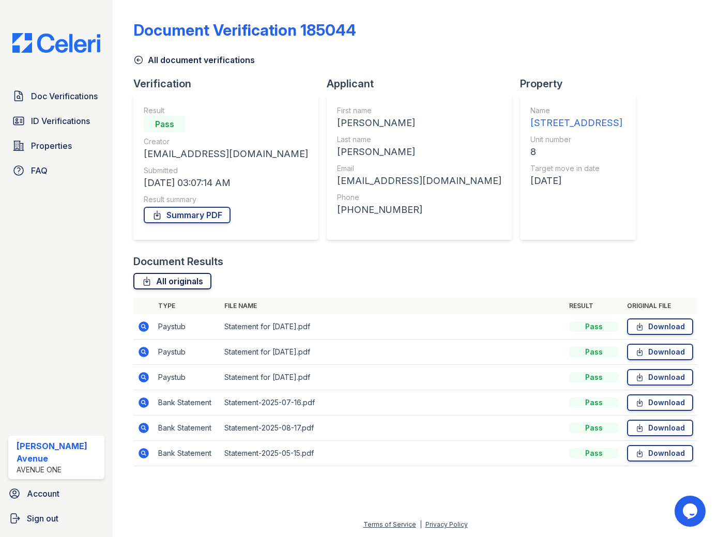
click at [176, 288] on link "All originals" at bounding box center [172, 281] width 78 height 17
click at [177, 283] on link "All originals" at bounding box center [172, 281] width 78 height 17
click at [58, 97] on span "Doc Verifications" at bounding box center [64, 96] width 67 height 12
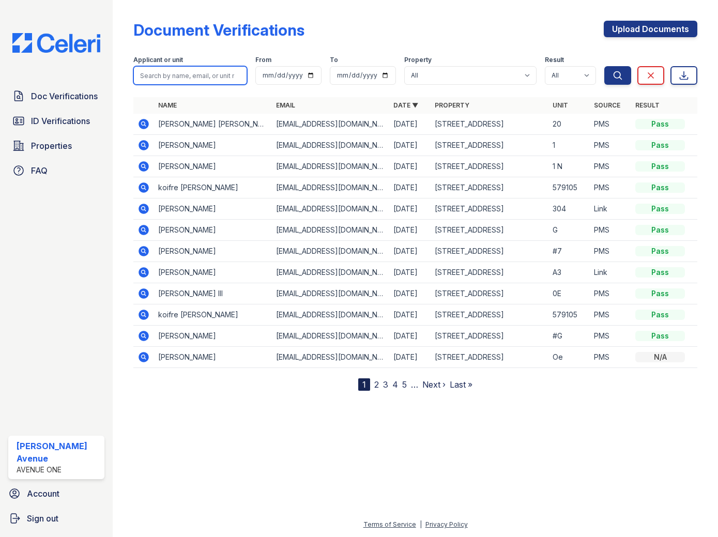
click at [175, 75] on input "search" at bounding box center [190, 75] width 114 height 19
type input "Koifre"
click at [605, 66] on button "Search" at bounding box center [618, 75] width 27 height 19
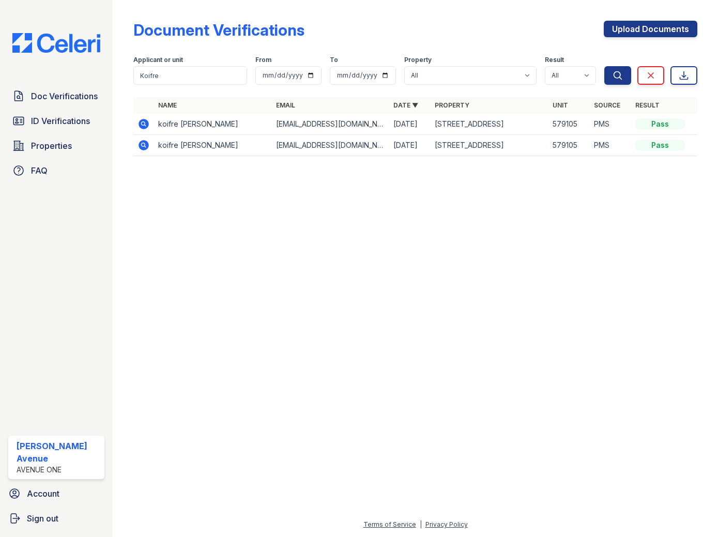
click at [141, 125] on icon at bounding box center [144, 124] width 10 height 10
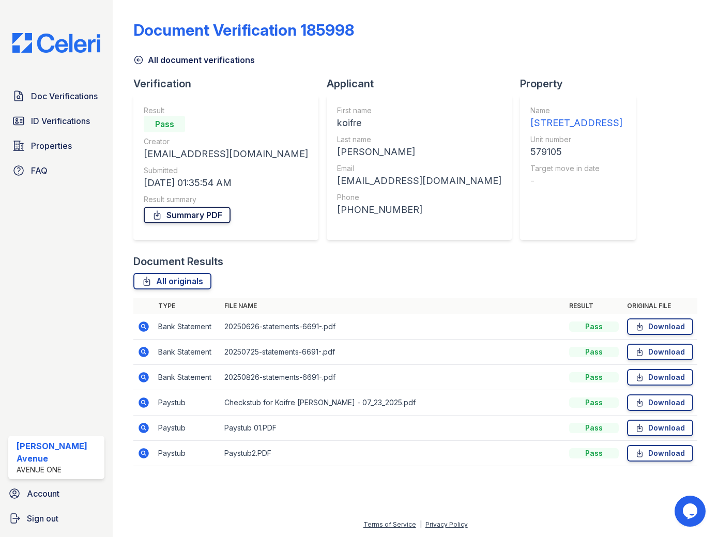
click at [191, 218] on link "Summary PDF" at bounding box center [187, 215] width 87 height 17
click at [187, 284] on link "All originals" at bounding box center [172, 281] width 78 height 17
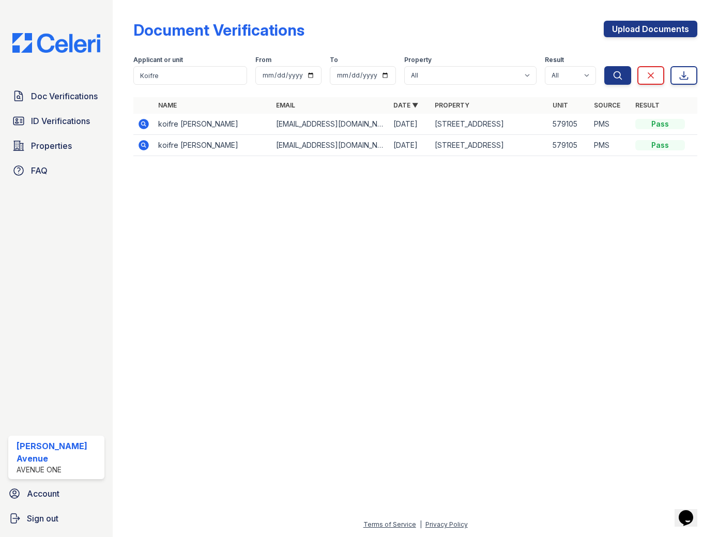
click at [147, 147] on icon at bounding box center [144, 145] width 10 height 10
click at [47, 119] on span "ID Verifications" at bounding box center [60, 121] width 59 height 12
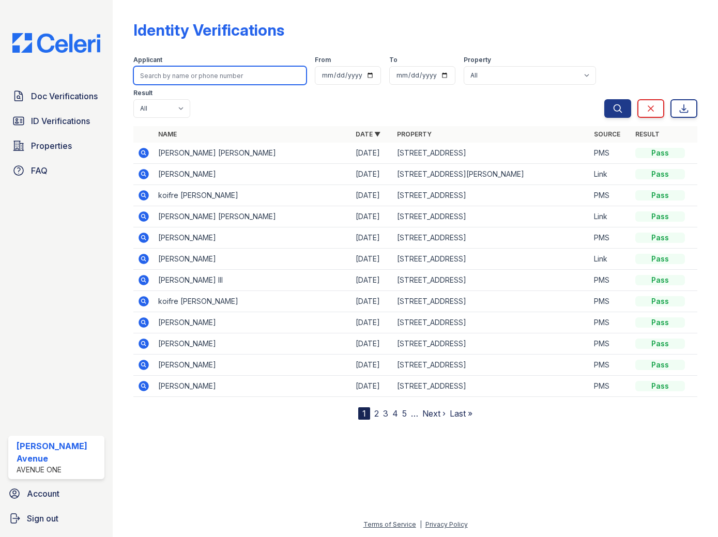
click at [225, 78] on input "search" at bounding box center [219, 75] width 173 height 19
type input "Koifre"
click at [605, 99] on button "Search" at bounding box center [618, 108] width 27 height 19
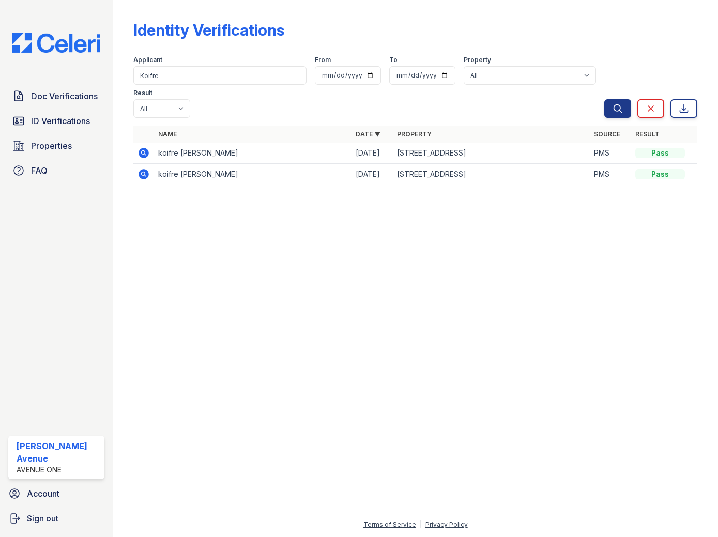
click at [144, 147] on icon at bounding box center [144, 153] width 12 height 12
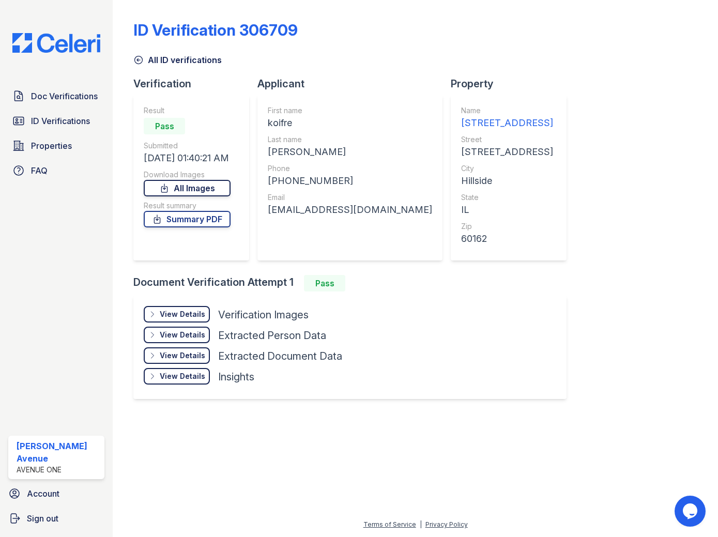
click at [211, 186] on link "All Images" at bounding box center [187, 188] width 87 height 17
click at [224, 221] on link "Summary PDF" at bounding box center [187, 219] width 87 height 17
click at [53, 92] on span "Doc Verifications" at bounding box center [64, 96] width 67 height 12
